Goal: Transaction & Acquisition: Purchase product/service

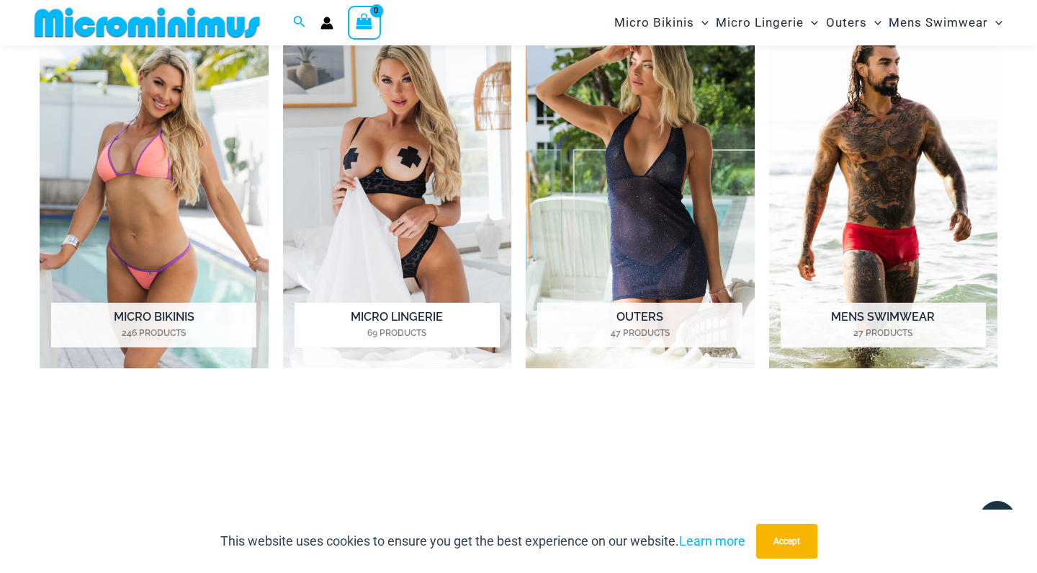
scroll to position [676, 0]
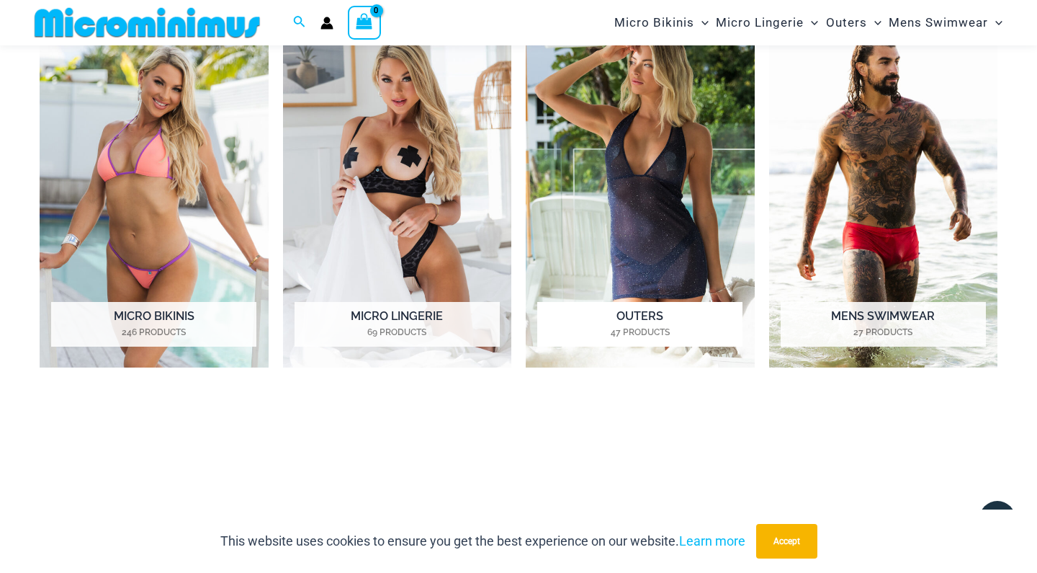
click at [637, 253] on img "Visit product category Outers" at bounding box center [640, 191] width 229 height 354
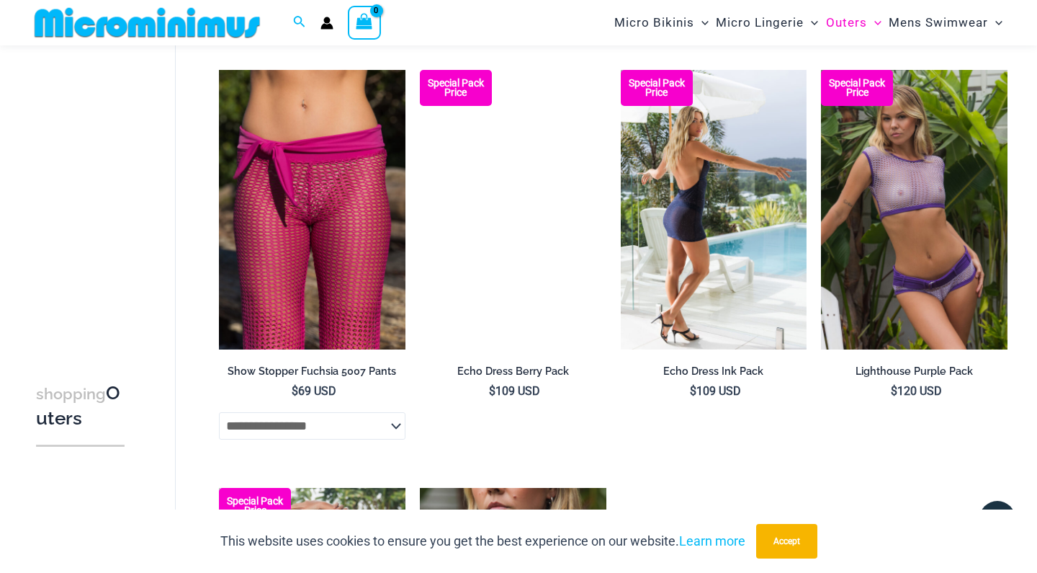
scroll to position [1017, 0]
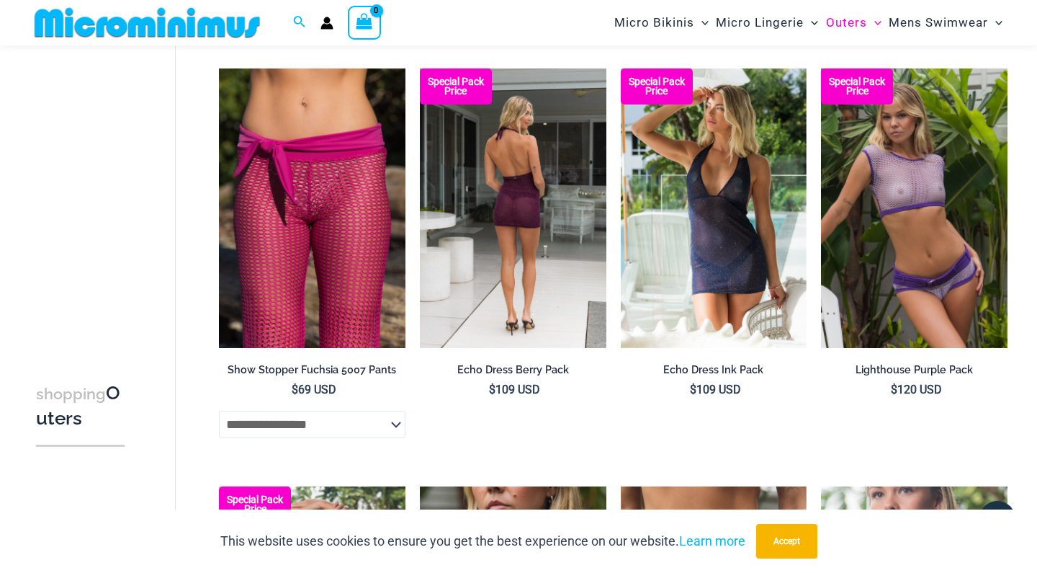
click at [544, 200] on img at bounding box center [513, 208] width 187 height 280
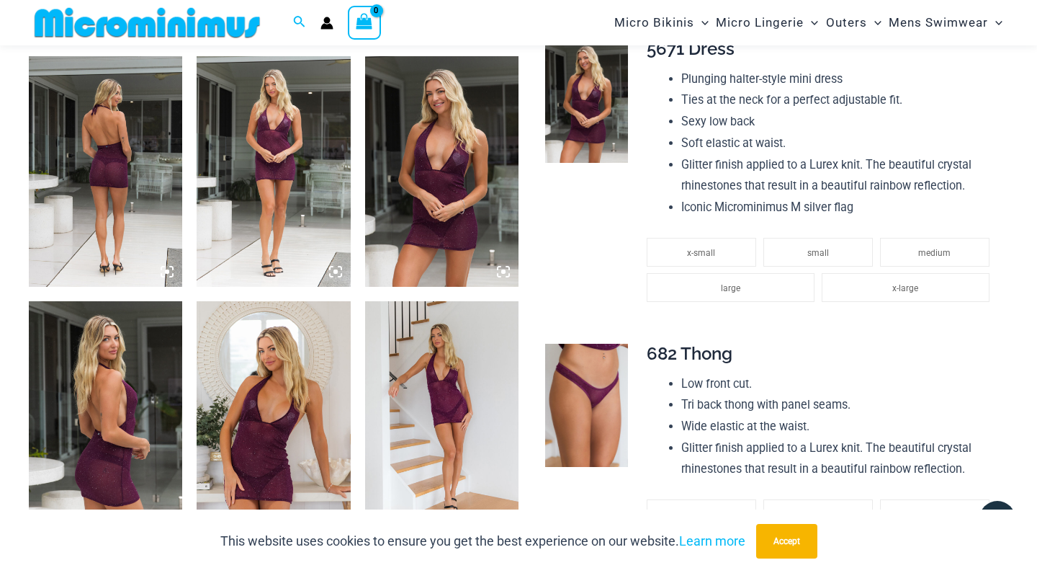
scroll to position [848, 0]
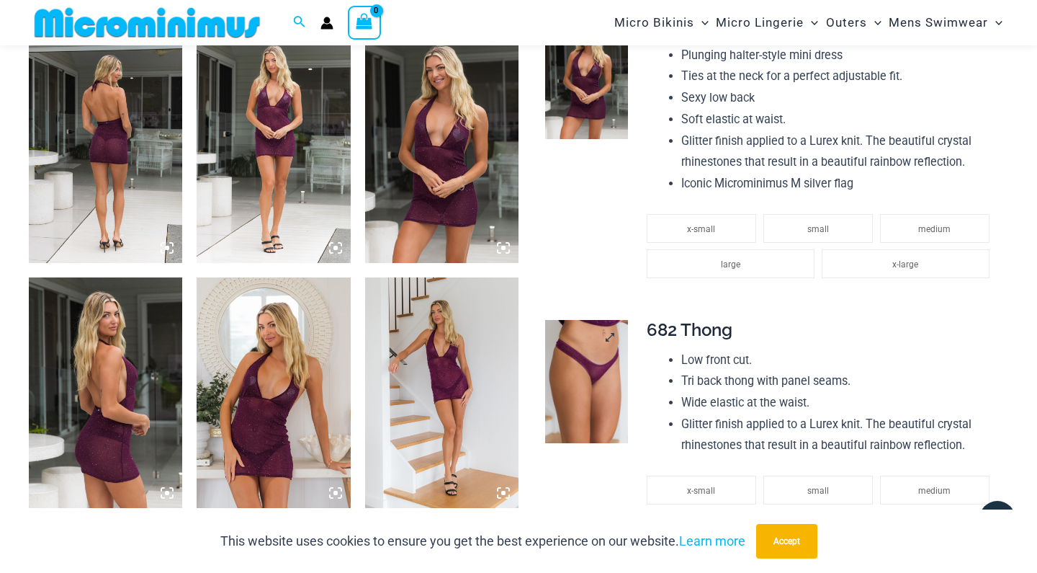
click at [581, 359] on img at bounding box center [586, 382] width 82 height 124
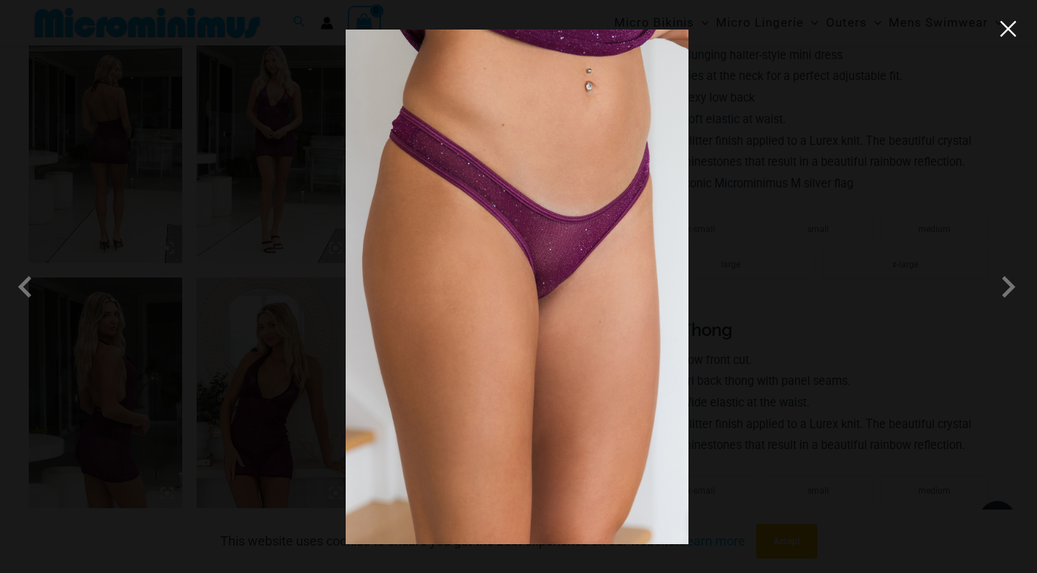
click at [1004, 32] on button "Close" at bounding box center [1009, 29] width 22 height 22
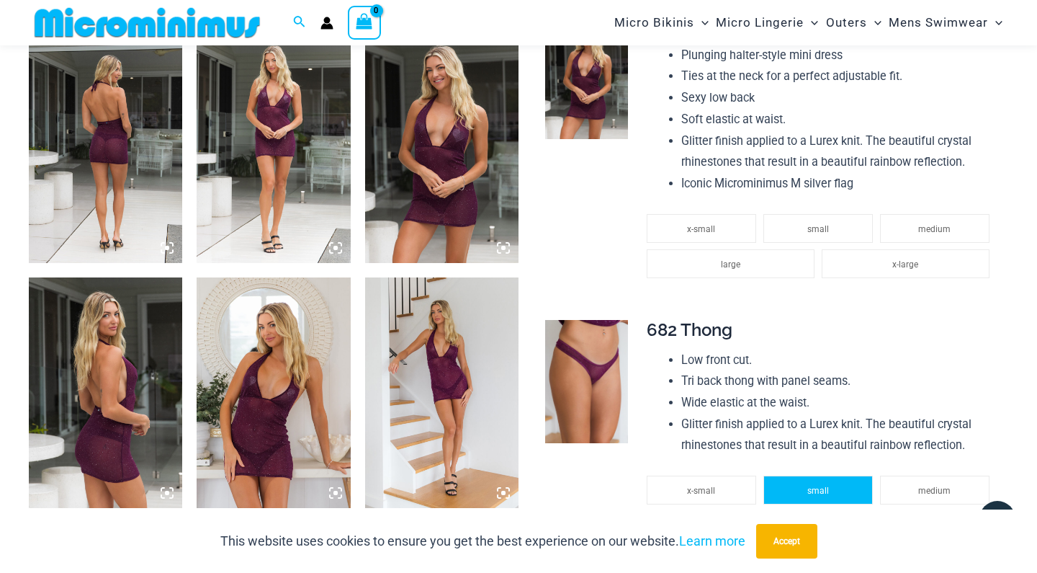
click at [814, 486] on span "small" at bounding box center [819, 491] width 22 height 10
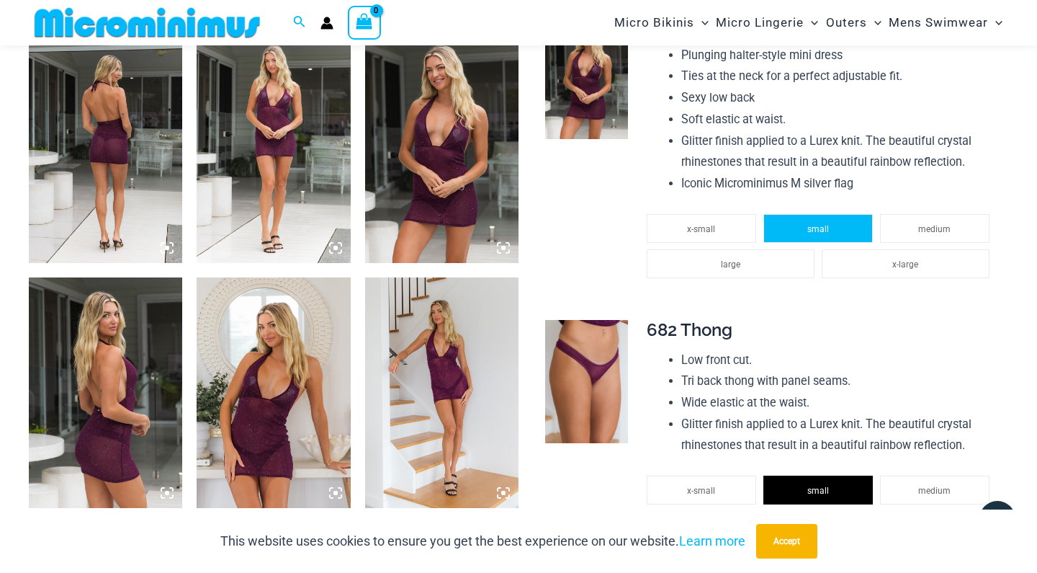
click at [829, 214] on li "small" at bounding box center [819, 228] width 110 height 29
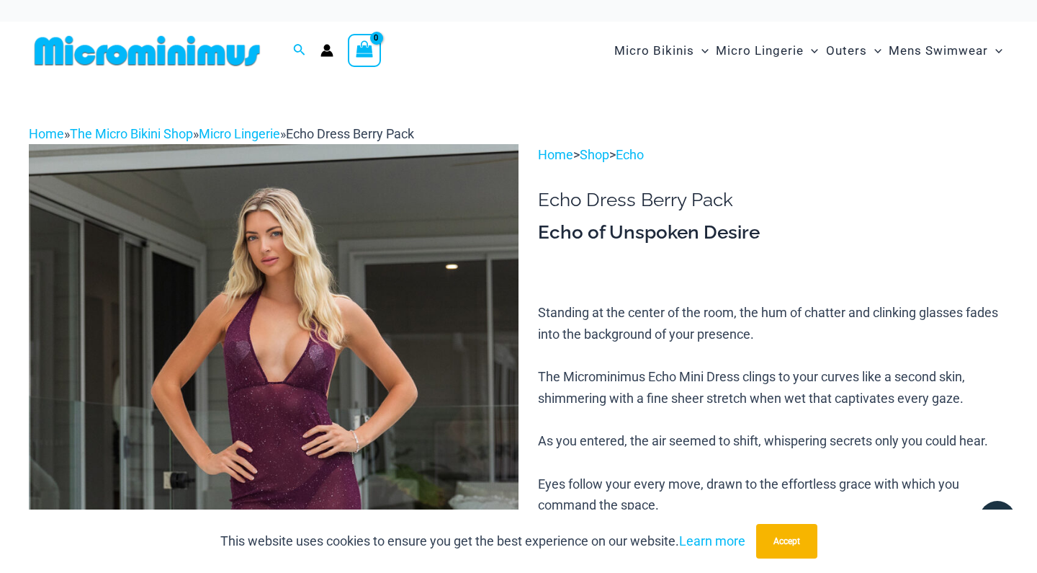
scroll to position [0, 0]
